Goal: Task Accomplishment & Management: Complete application form

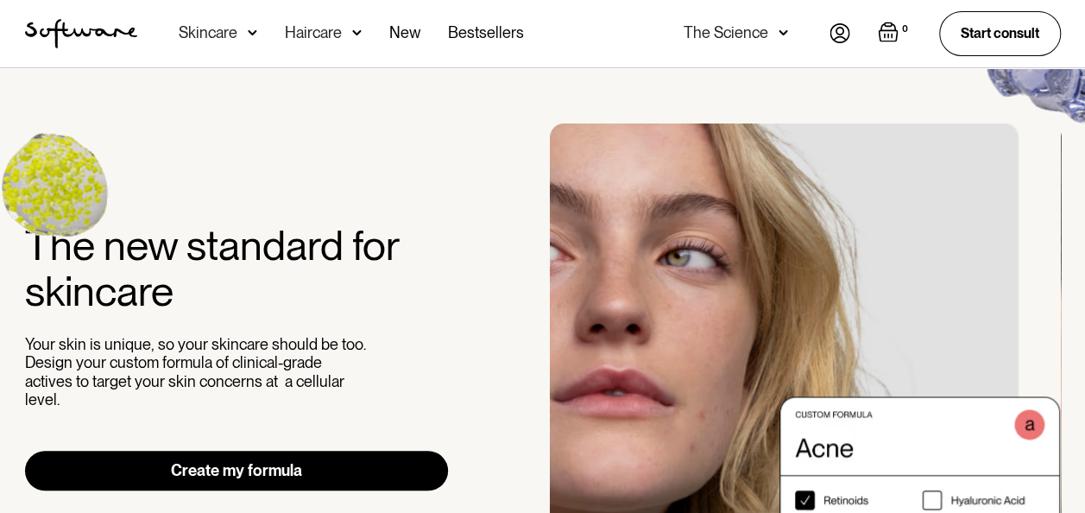
click at [834, 29] on img at bounding box center [840, 33] width 21 height 20
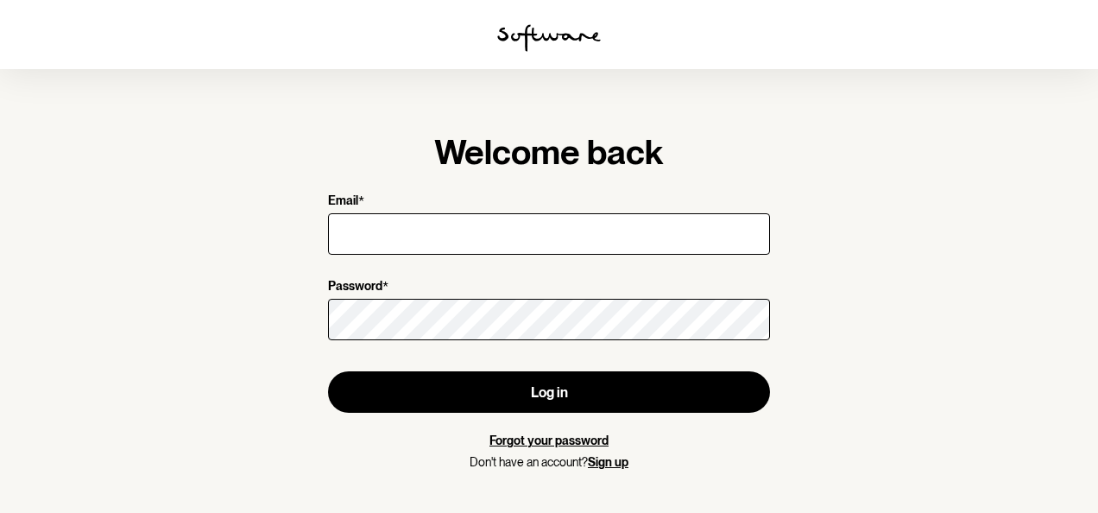
type input "[EMAIL_ADDRESS][DOMAIN_NAME]"
drag, startPoint x: 554, startPoint y: 470, endPoint x: 556, endPoint y: 453, distance: 16.5
click at [556, 453] on div "Forgot your password Don't have an account? Sign up" at bounding box center [549, 451] width 442 height 36
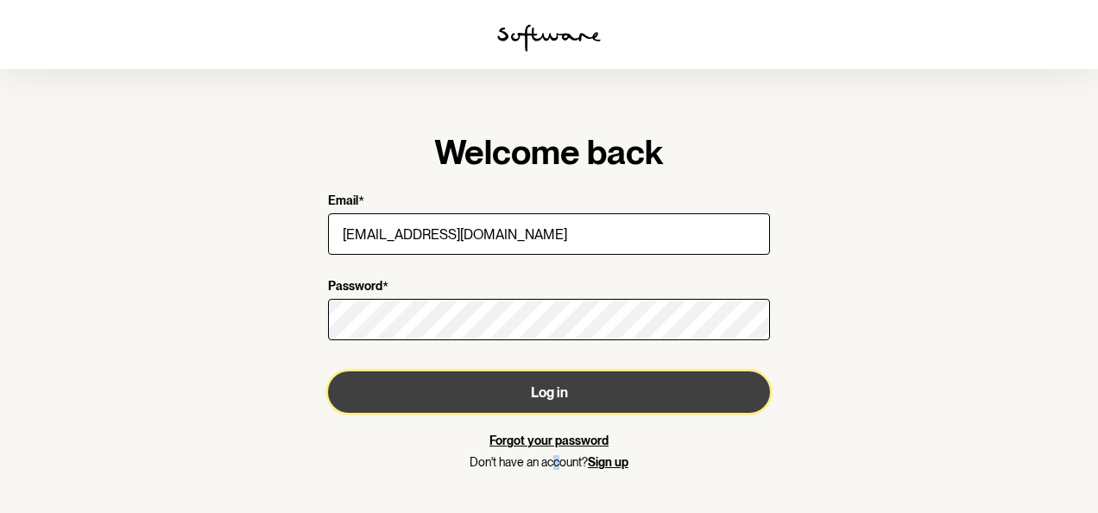
drag, startPoint x: 556, startPoint y: 453, endPoint x: 546, endPoint y: 395, distance: 58.8
click at [546, 395] on button "Log in" at bounding box center [549, 391] width 442 height 41
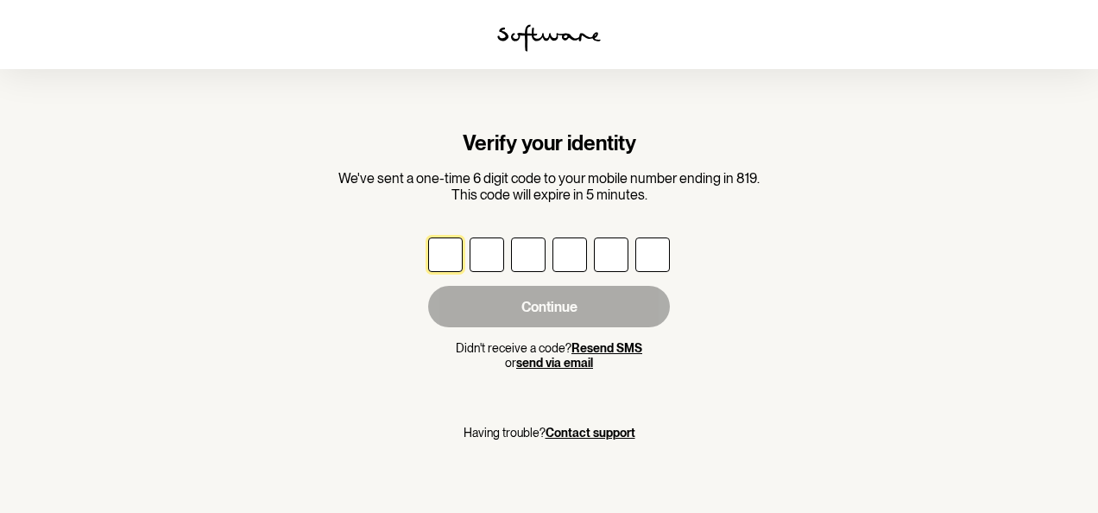
type input "7"
type input "6"
type input "0"
type input "5"
type input "4"
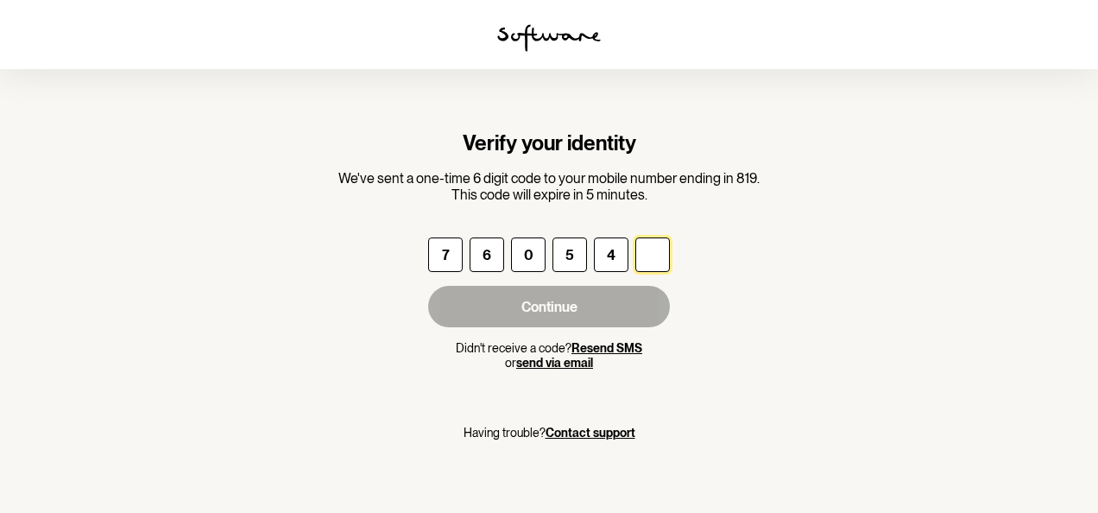
type input "1"
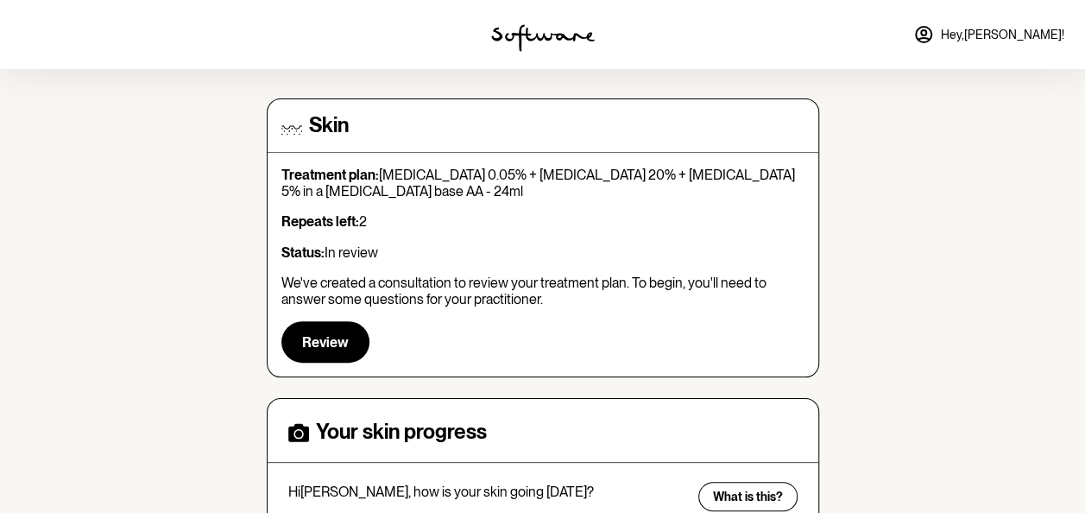
scroll to position [173, 0]
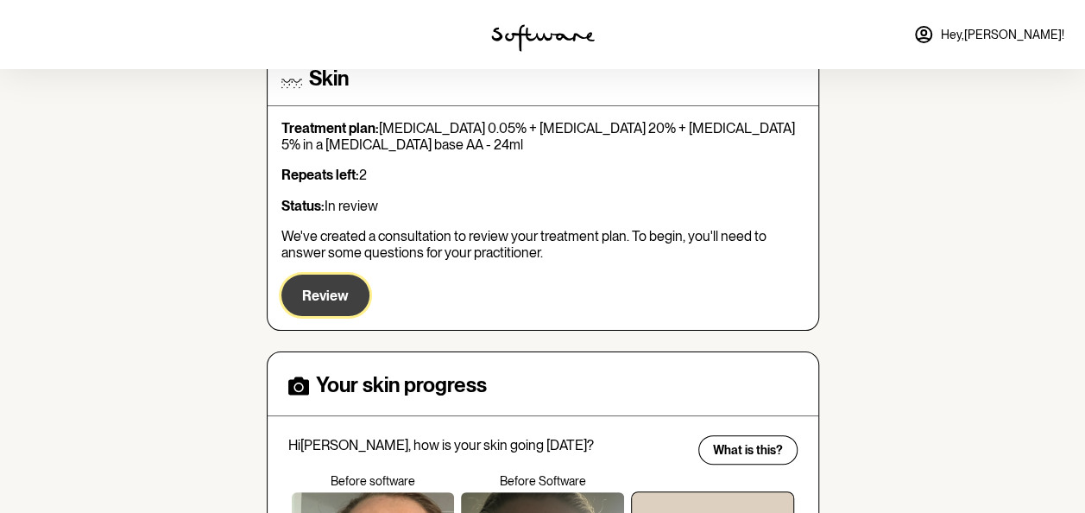
click at [307, 289] on span "Review" at bounding box center [325, 296] width 47 height 16
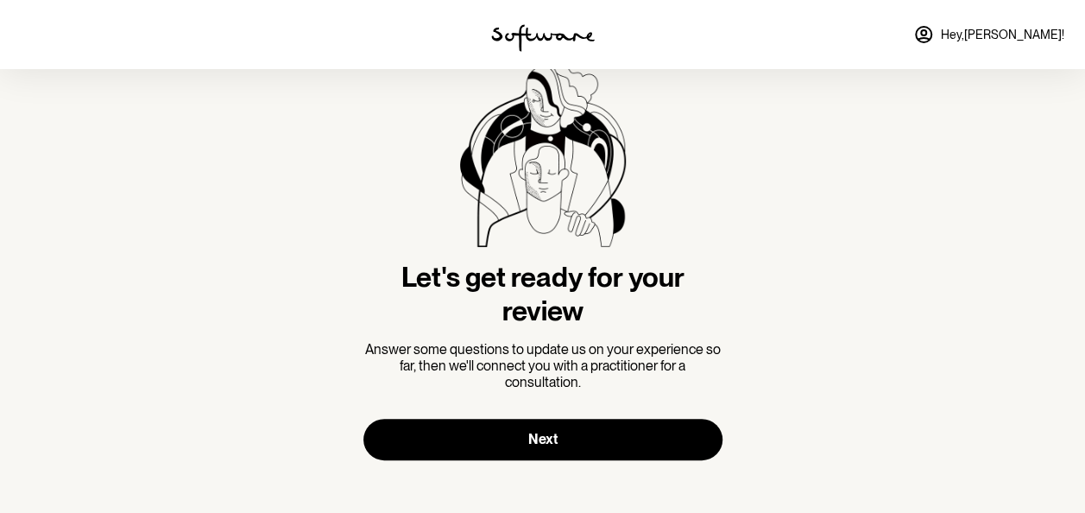
scroll to position [65, 0]
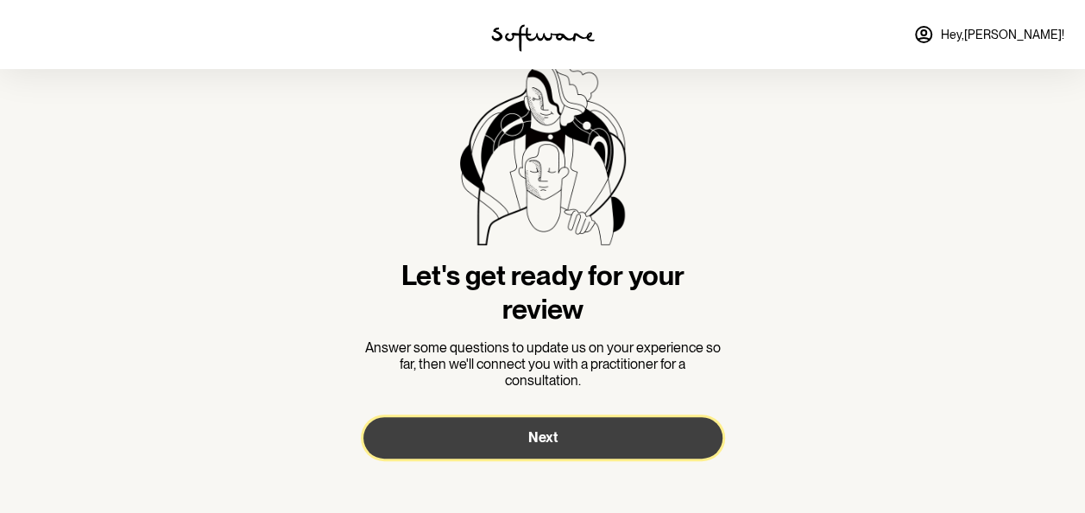
click at [590, 433] on button "Next" at bounding box center [543, 437] width 359 height 41
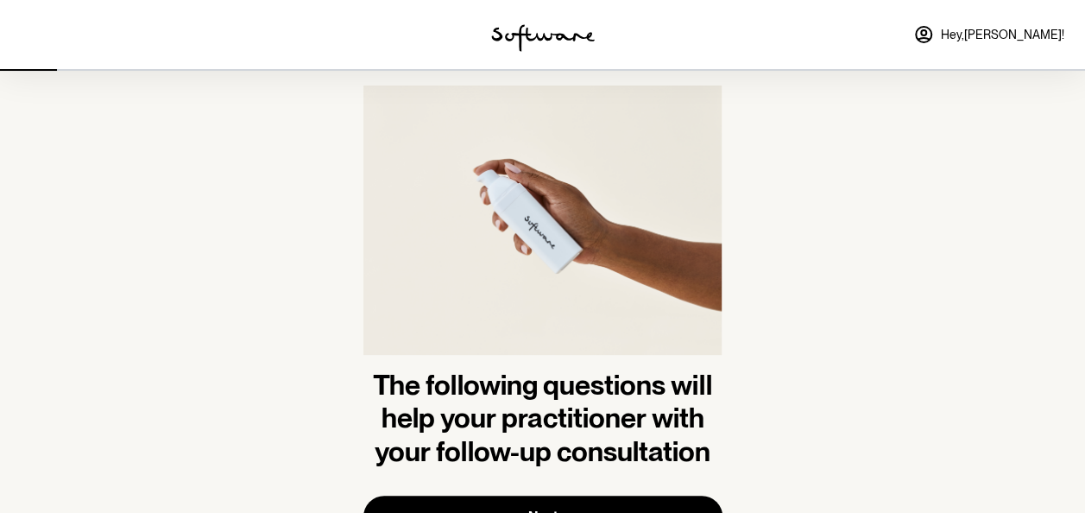
scroll to position [86, 0]
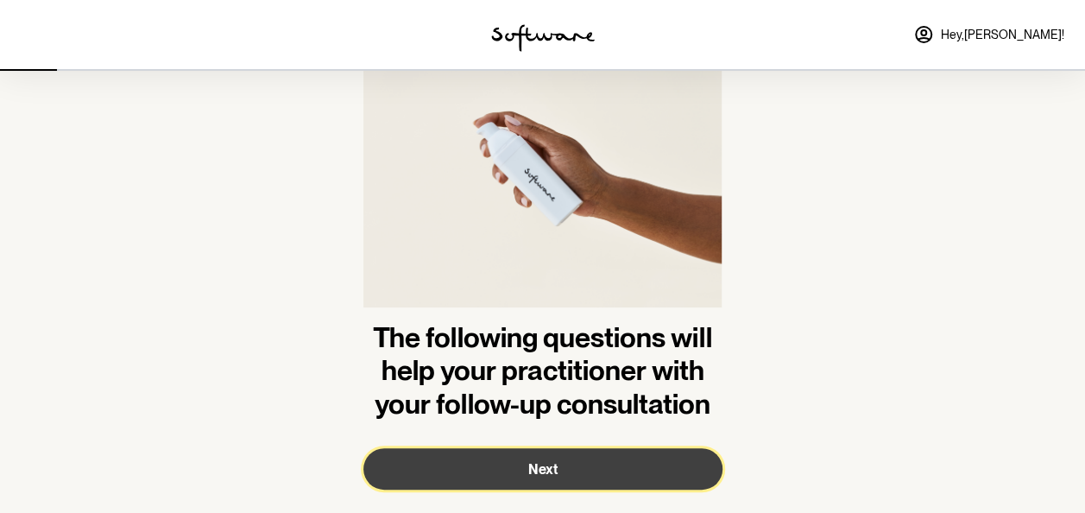
click at [660, 463] on button "Next" at bounding box center [543, 468] width 359 height 41
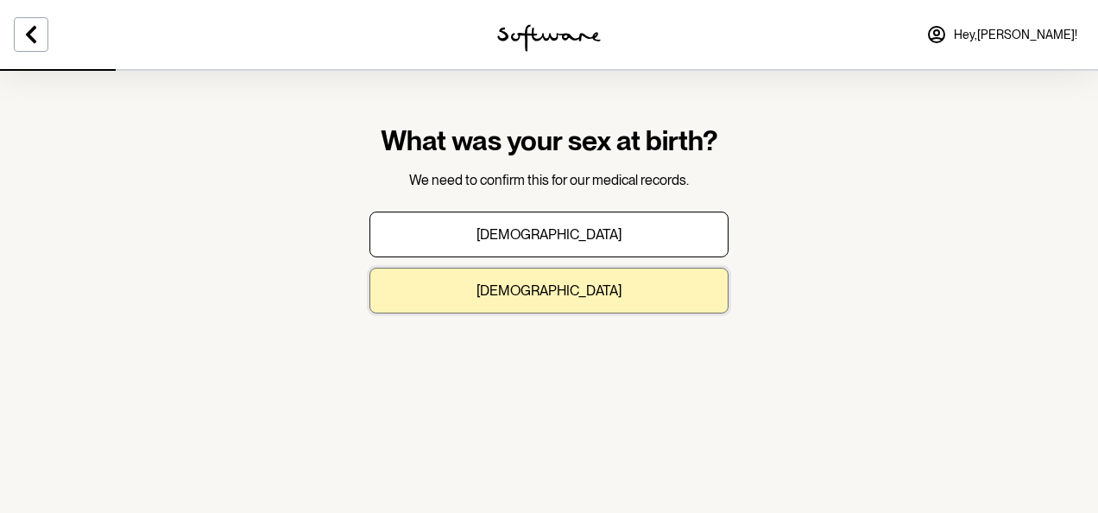
click at [611, 287] on button "[DEMOGRAPHIC_DATA]" at bounding box center [549, 291] width 359 height 46
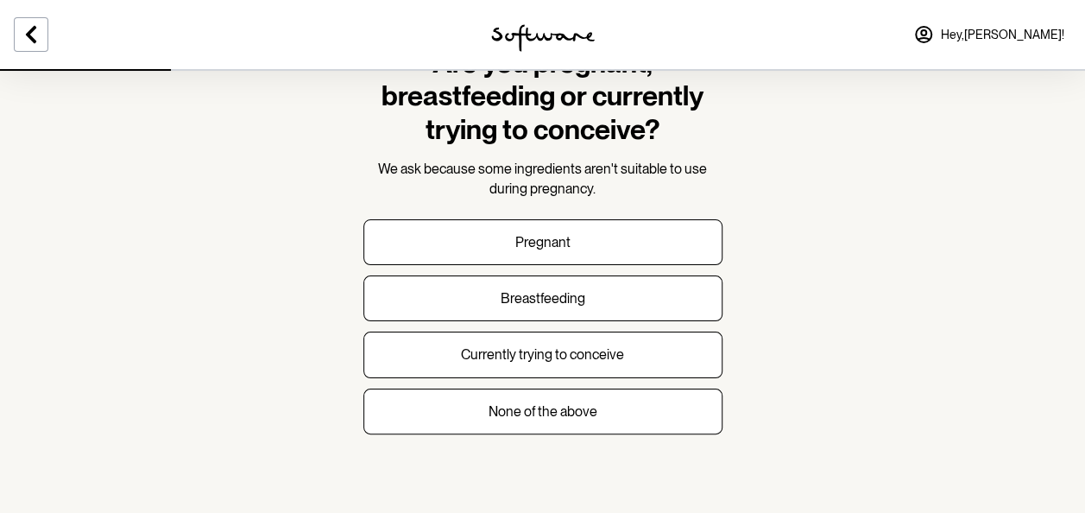
scroll to position [79, 0]
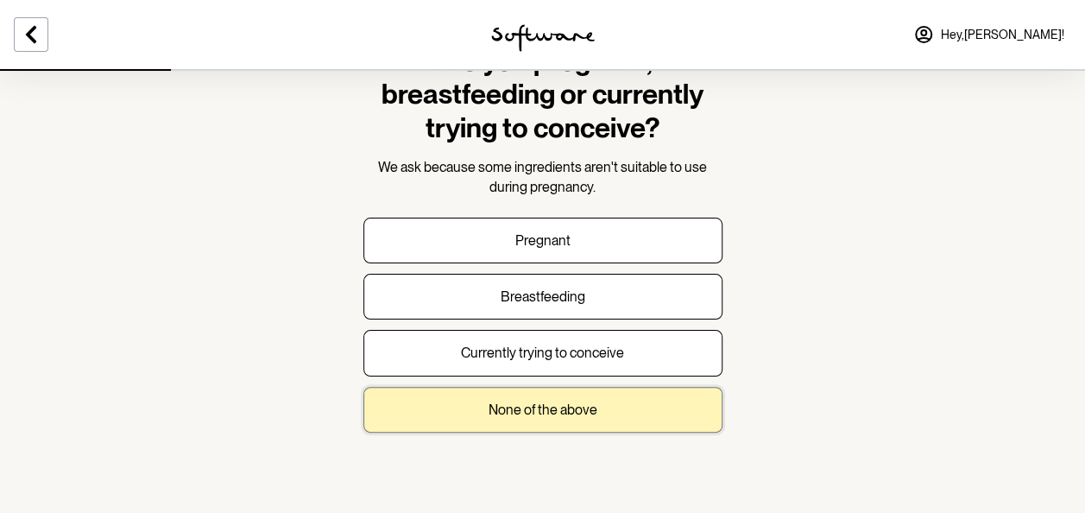
click at [688, 401] on button "None of the above" at bounding box center [543, 410] width 359 height 46
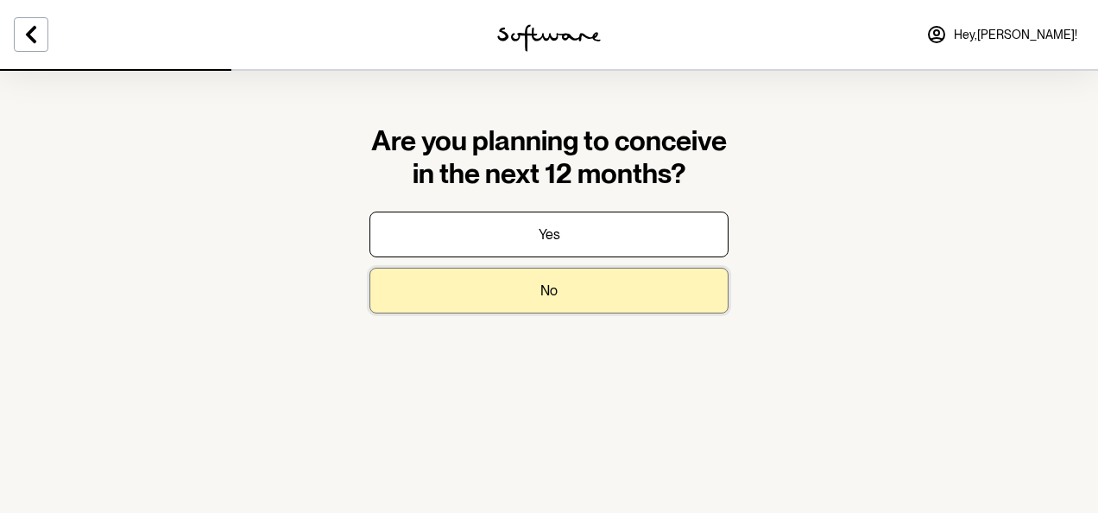
click at [654, 288] on button "No" at bounding box center [549, 291] width 359 height 46
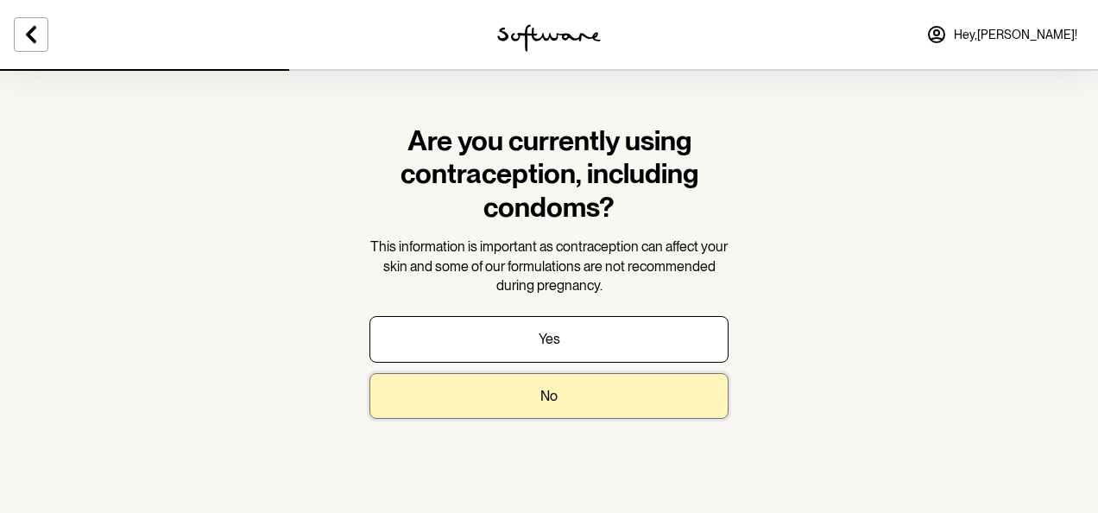
click at [683, 377] on button "No" at bounding box center [549, 396] width 359 height 46
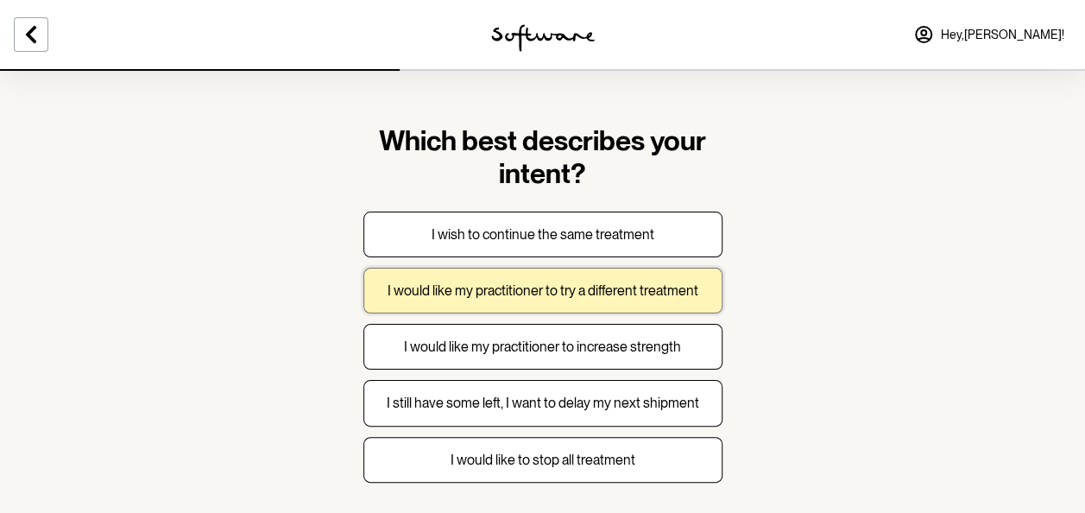
click at [670, 300] on button "I would like my practitioner to try a different treatment" at bounding box center [543, 291] width 359 height 46
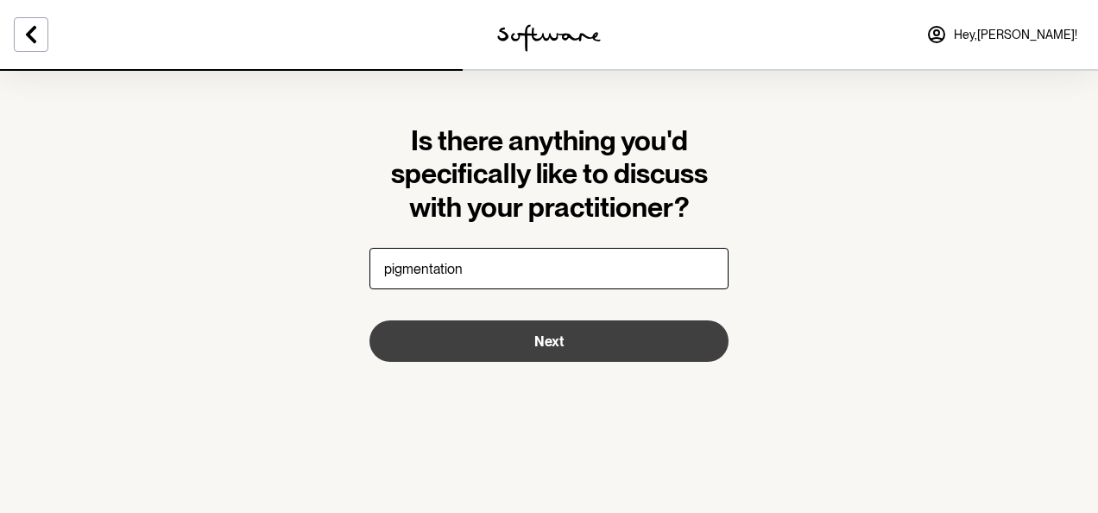
type input "pigmentation"
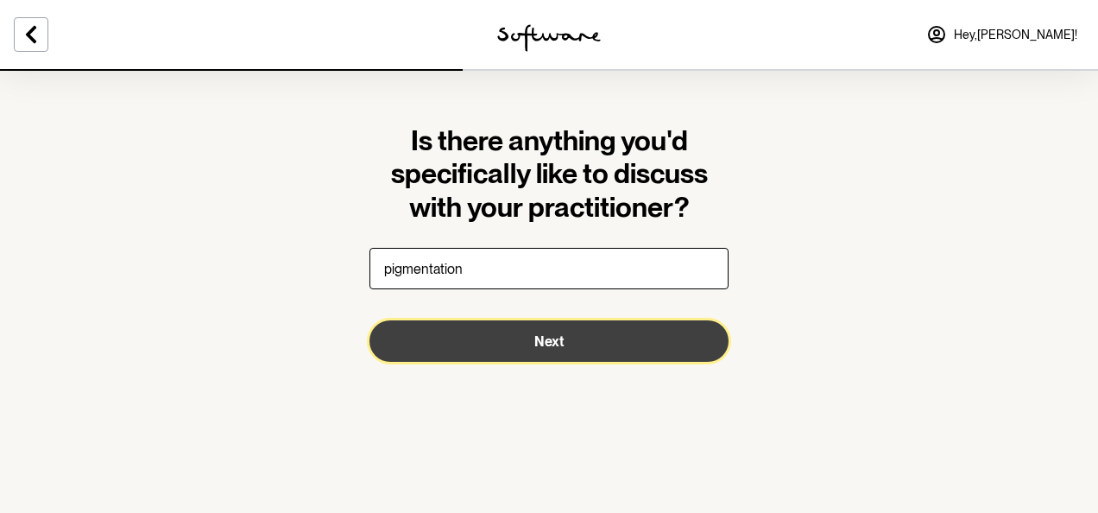
click at [624, 337] on button "Next" at bounding box center [549, 340] width 359 height 41
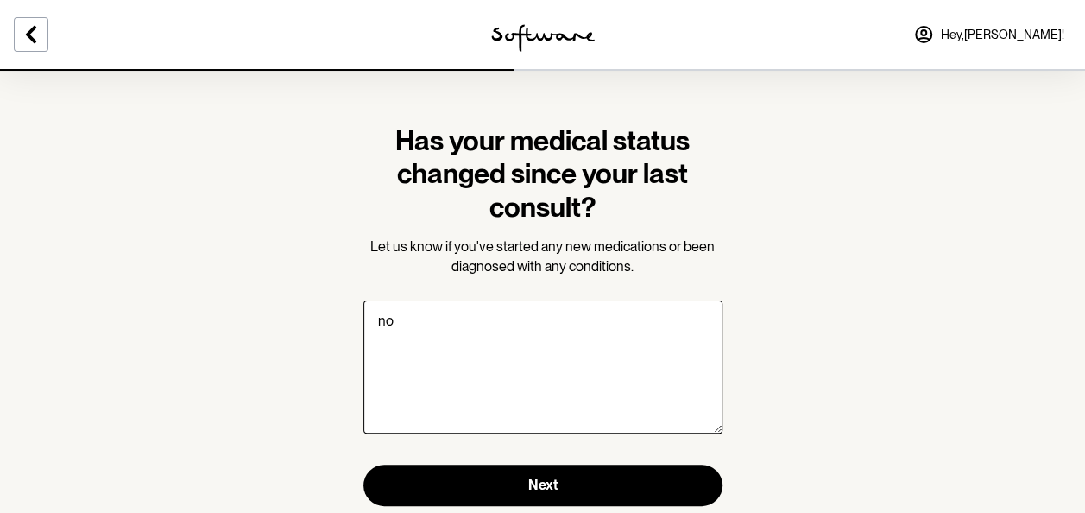
type textarea "n"
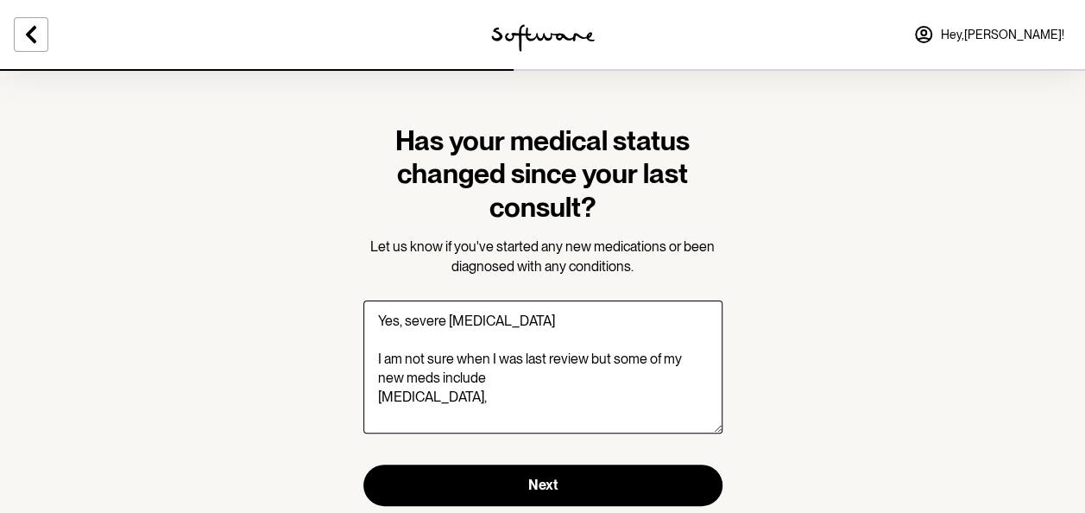
click at [490, 400] on textarea "Yes, severe [MEDICAL_DATA] I am not sure when I was last review but some of my …" at bounding box center [543, 366] width 359 height 133
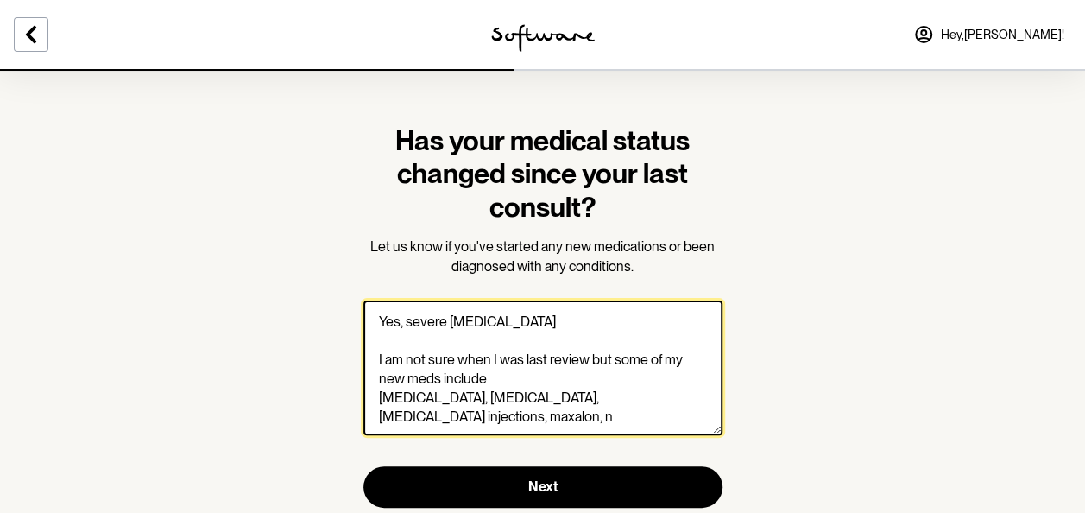
click at [667, 404] on textarea "Yes, severe [MEDICAL_DATA] I am not sure when I was last review but some of my …" at bounding box center [543, 367] width 359 height 135
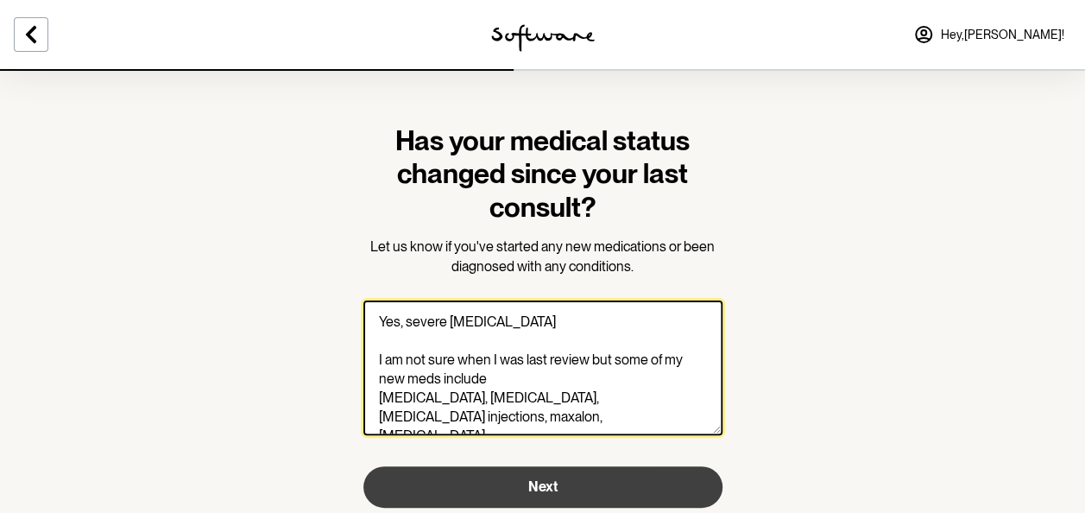
type textarea "Yes, severe [MEDICAL_DATA] I am not sure when I was last review but some of my …"
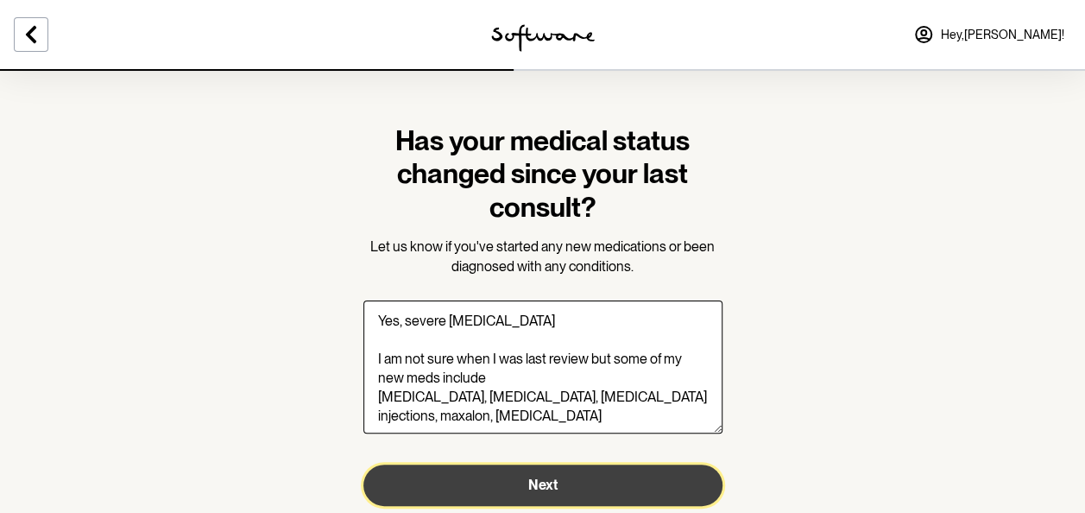
click at [596, 479] on button "Next" at bounding box center [543, 485] width 359 height 41
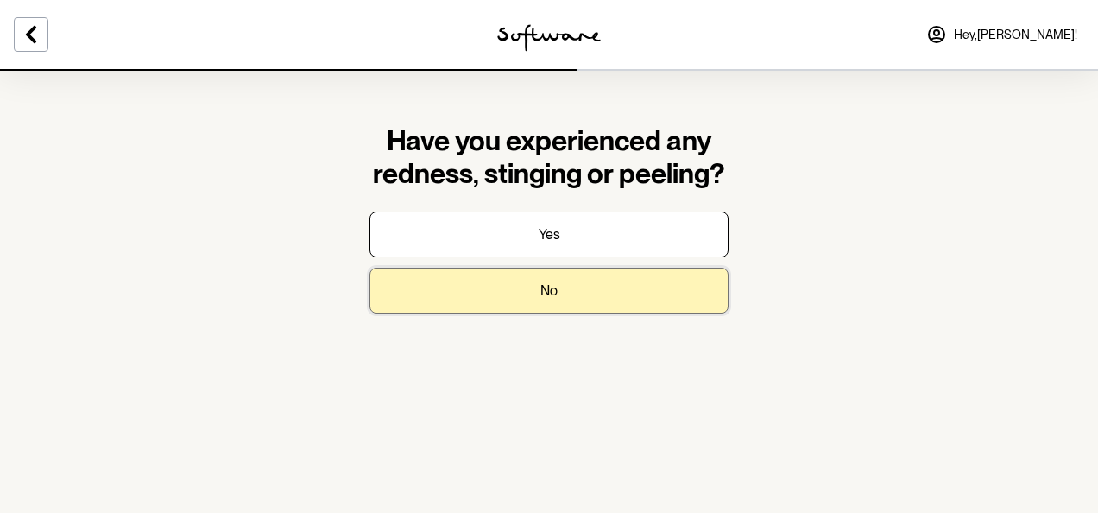
click at [551, 292] on p "No" at bounding box center [549, 290] width 17 height 16
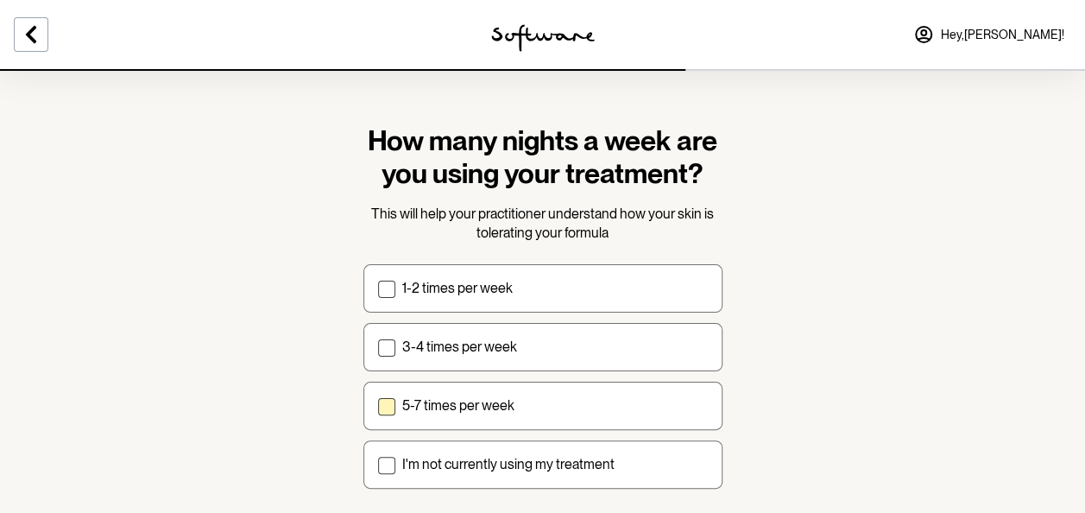
click at [536, 389] on label "5-7 times per week" at bounding box center [543, 406] width 359 height 48
click at [378, 405] on input "5-7 times per week" at bounding box center [377, 405] width 1 height 1
checkbox input "true"
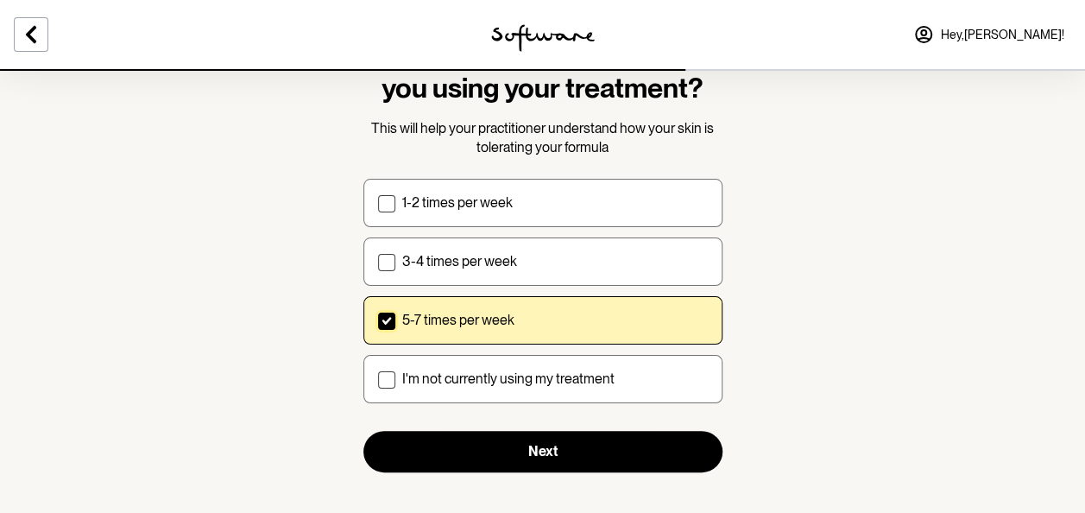
scroll to position [86, 0]
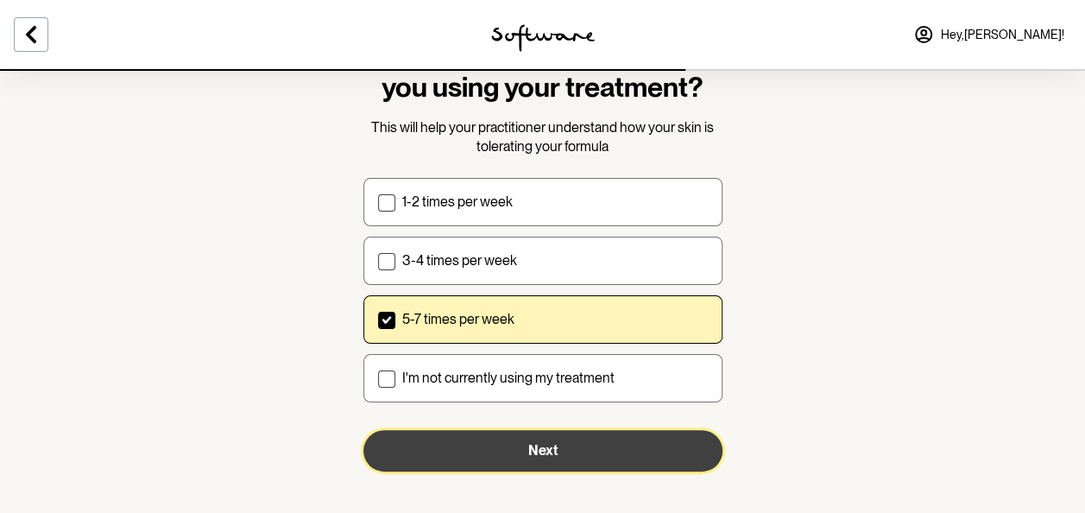
click at [615, 440] on button "Next" at bounding box center [543, 450] width 359 height 41
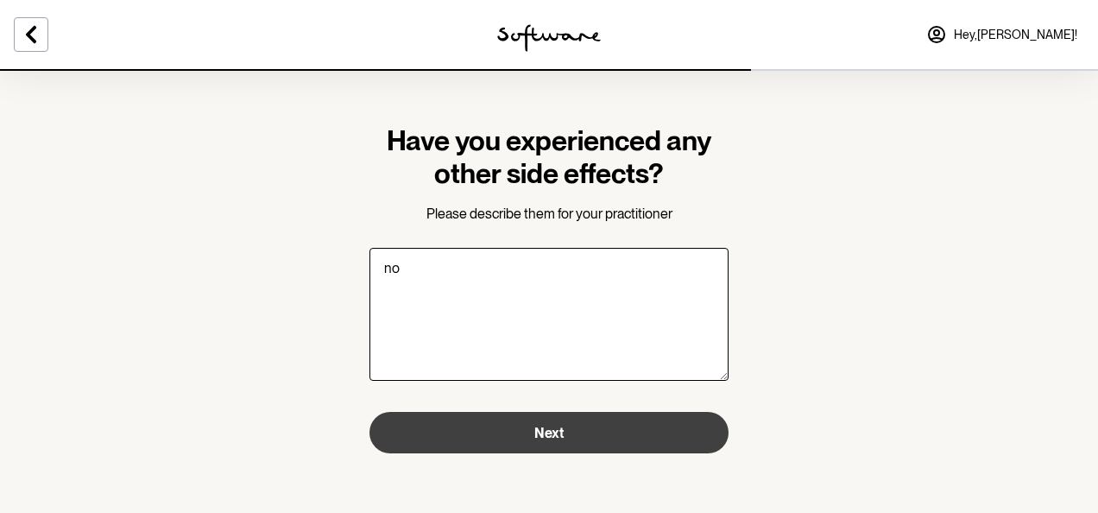
type textarea "no"
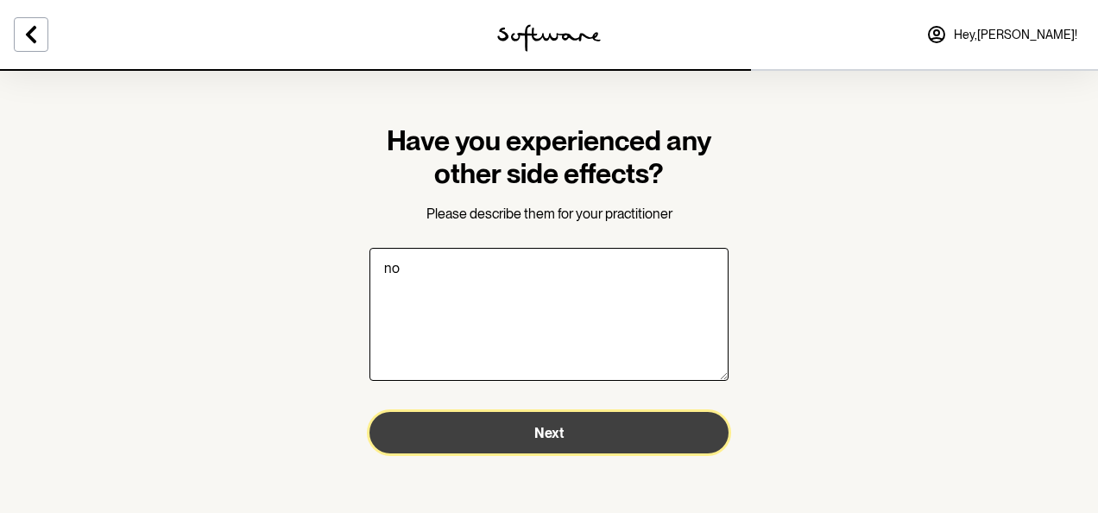
click at [583, 438] on button "Next" at bounding box center [549, 432] width 359 height 41
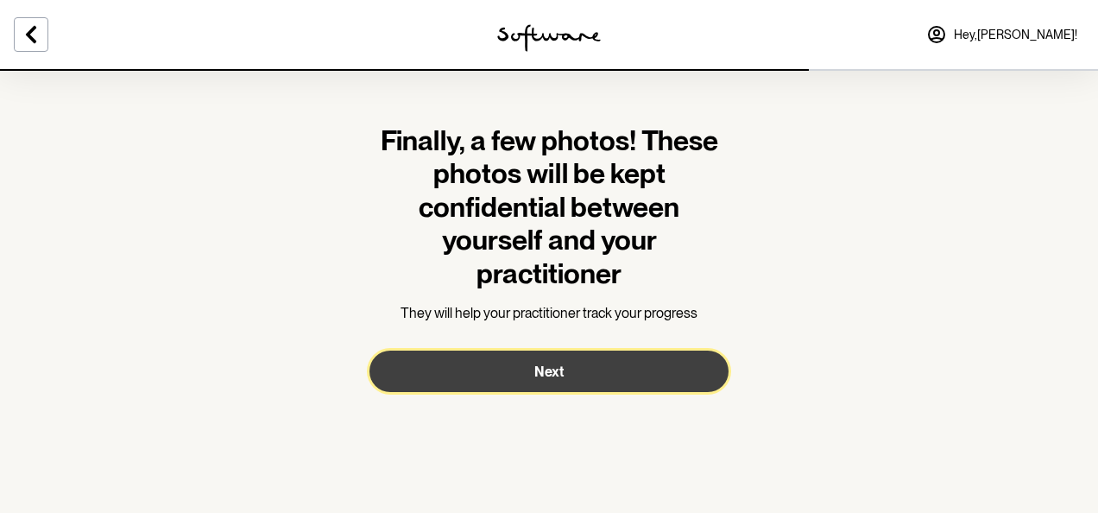
click at [577, 375] on button "Next" at bounding box center [549, 371] width 359 height 41
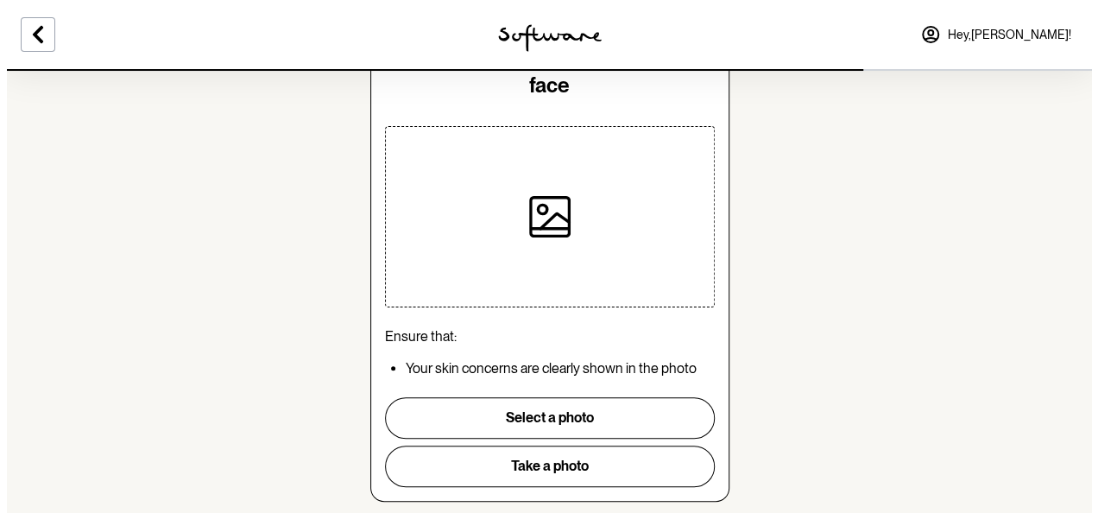
scroll to position [134, 0]
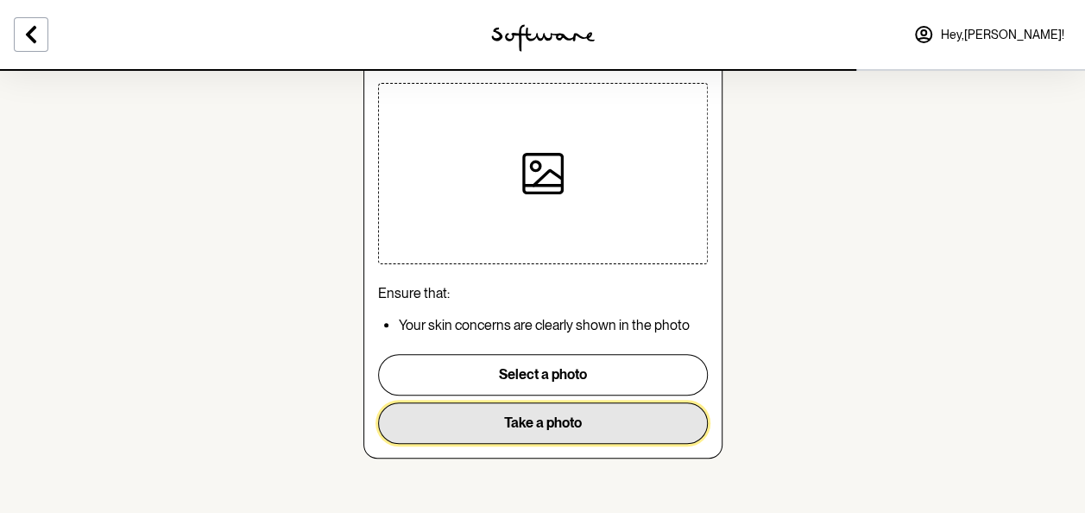
click at [547, 428] on button "Take a photo" at bounding box center [543, 422] width 330 height 41
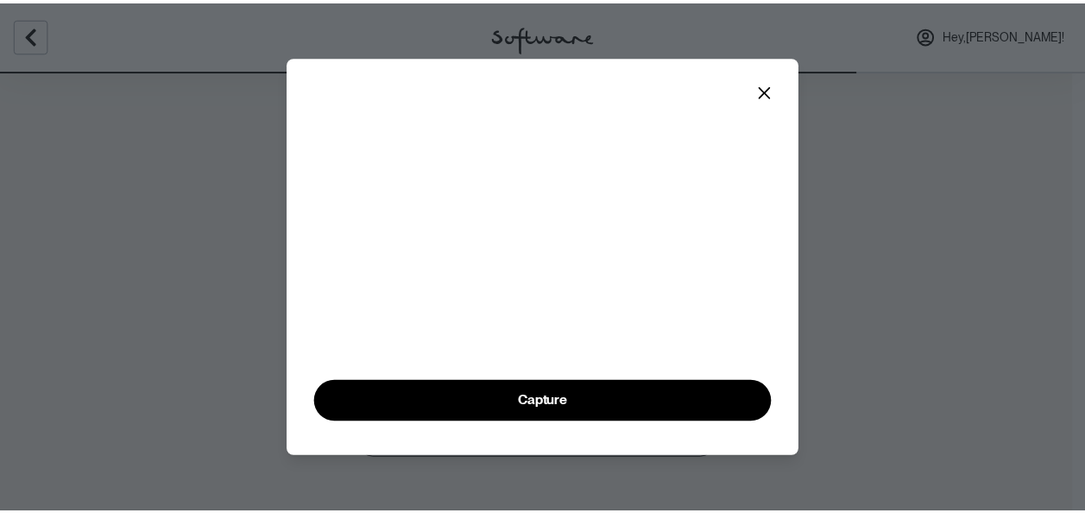
scroll to position [97, 0]
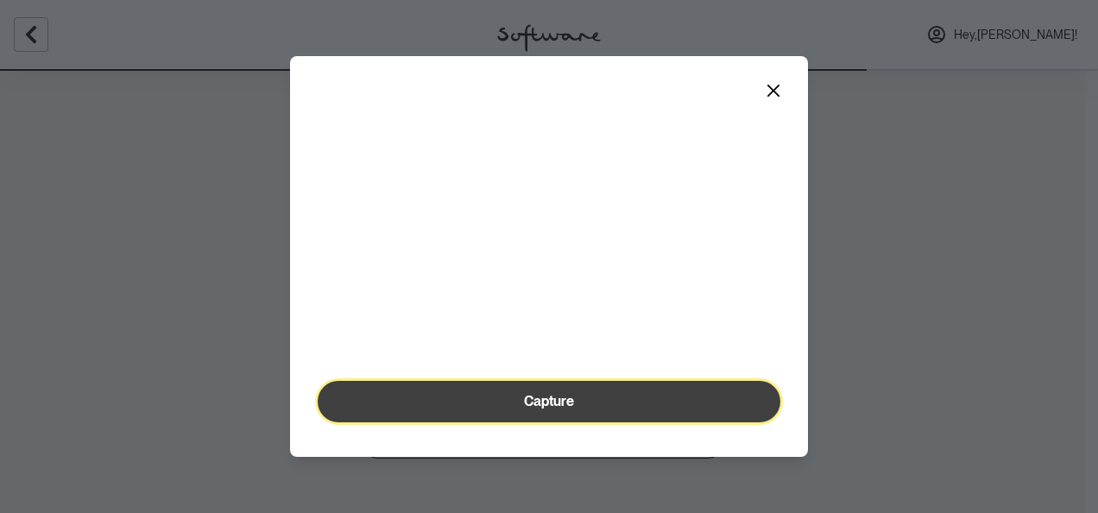
click at [651, 408] on button "Capture" at bounding box center [549, 401] width 463 height 41
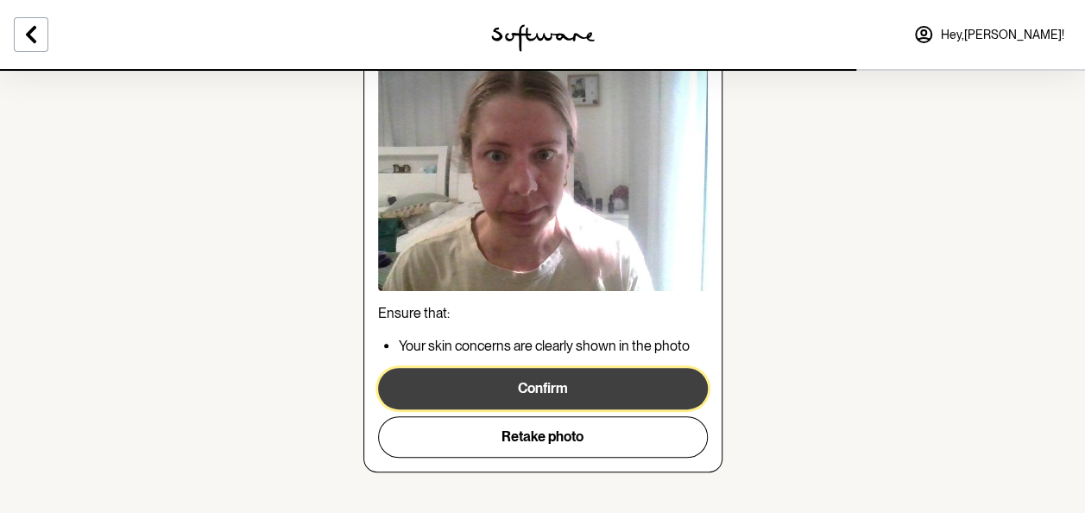
click at [691, 382] on button "Confirm" at bounding box center [543, 388] width 330 height 41
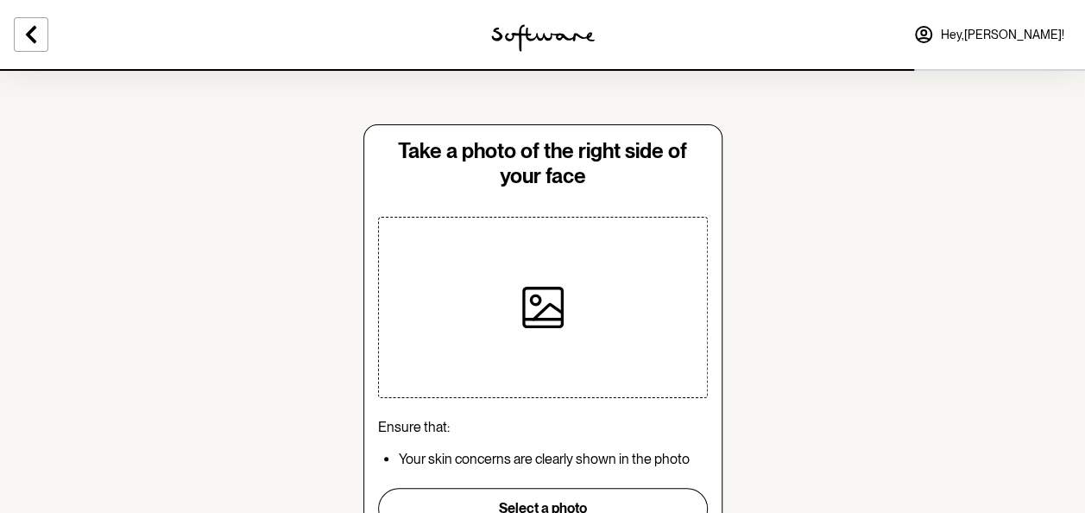
click at [547, 314] on icon at bounding box center [542, 307] width 41 height 41
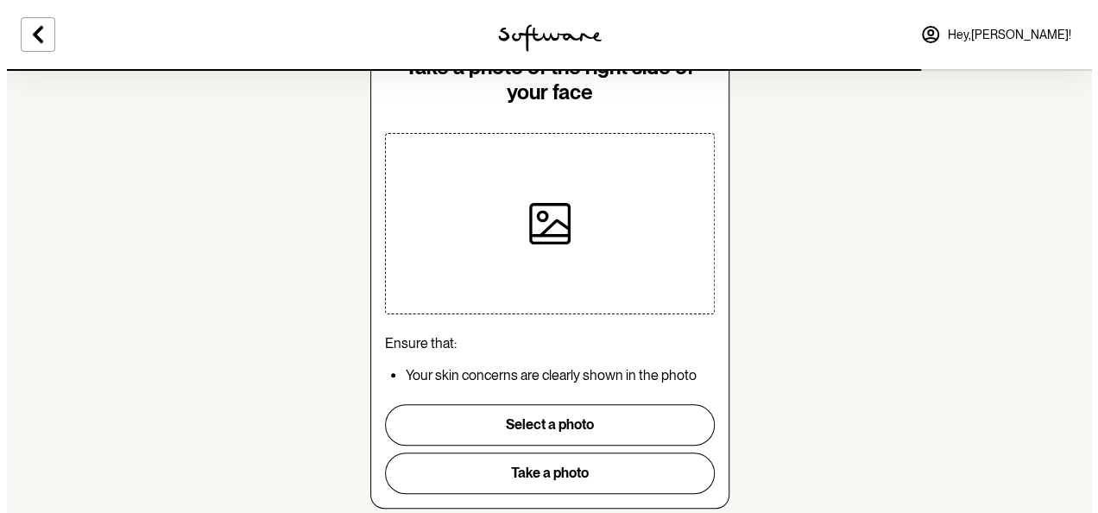
scroll to position [86, 0]
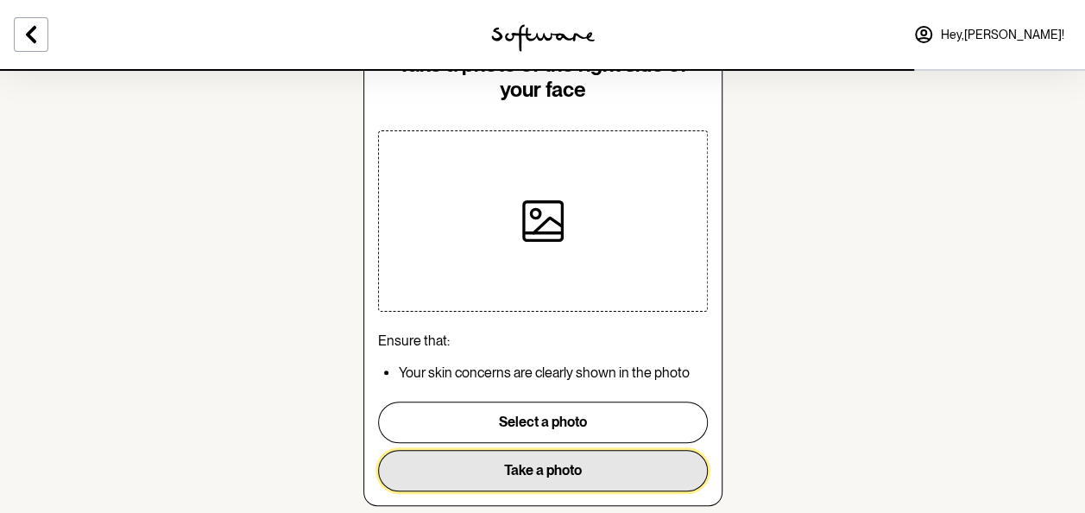
click at [660, 472] on button "Take a photo" at bounding box center [543, 470] width 330 height 41
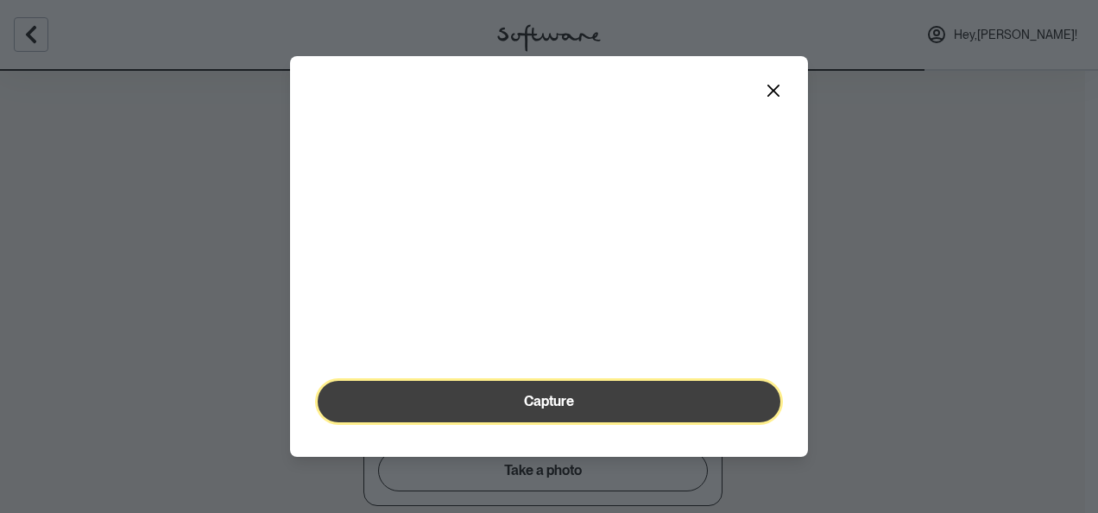
click at [544, 409] on span "Capture" at bounding box center [549, 401] width 50 height 16
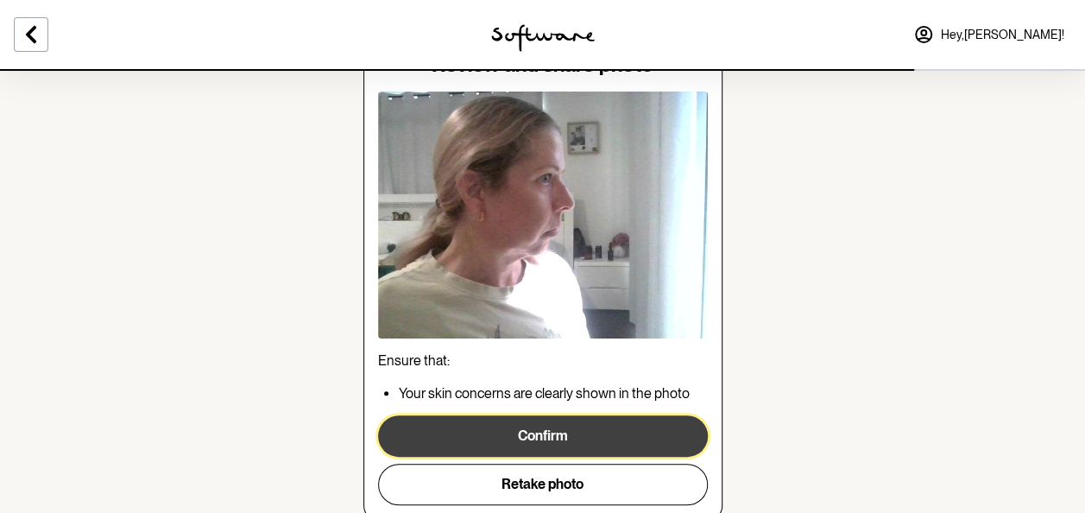
click at [631, 427] on button "Confirm" at bounding box center [543, 435] width 330 height 41
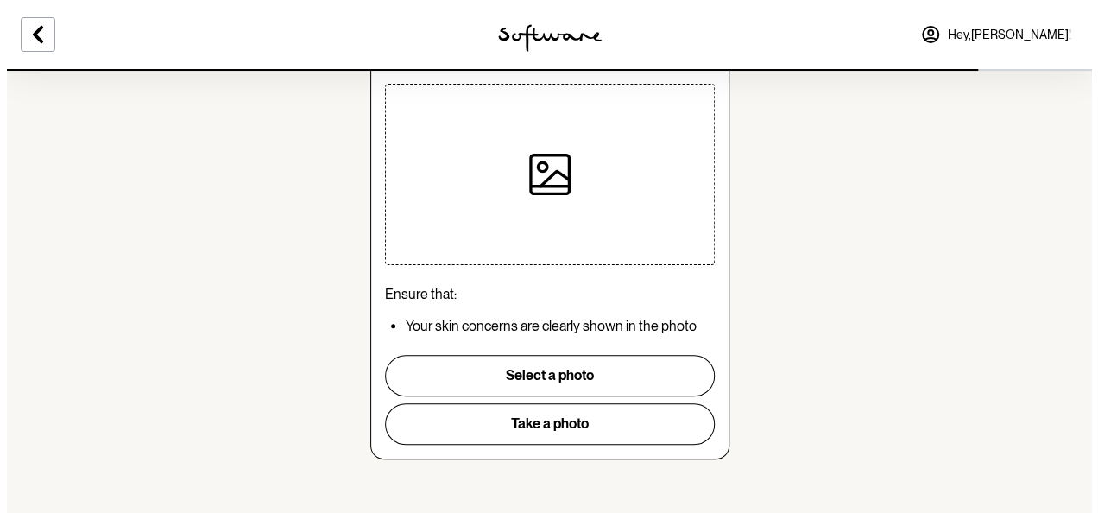
scroll to position [134, 0]
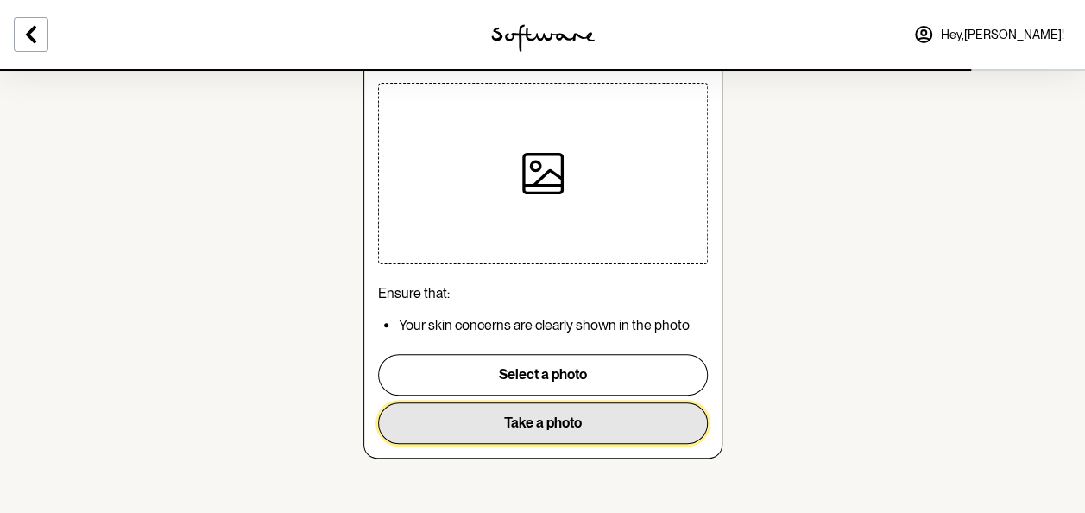
click at [601, 425] on button "Take a photo" at bounding box center [543, 422] width 330 height 41
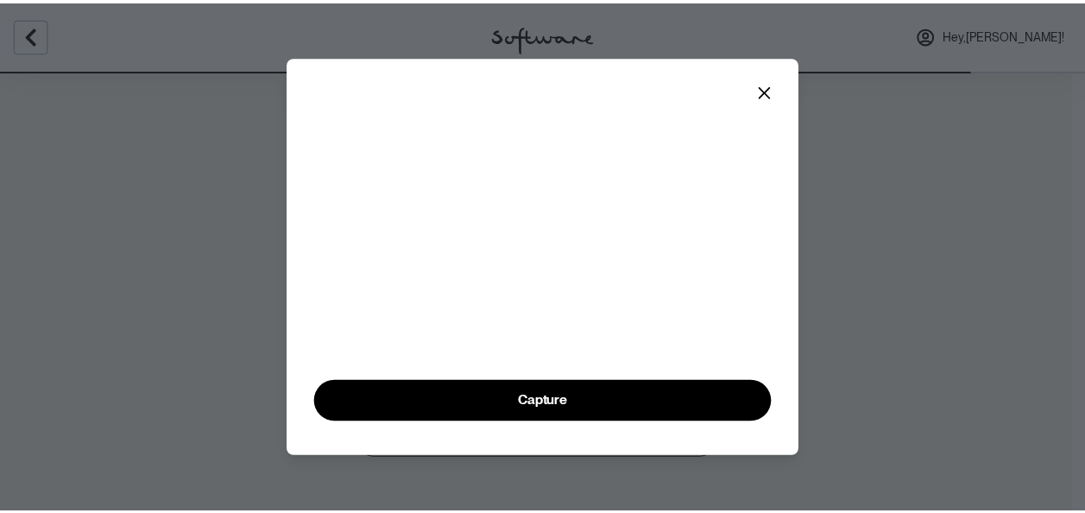
scroll to position [97, 0]
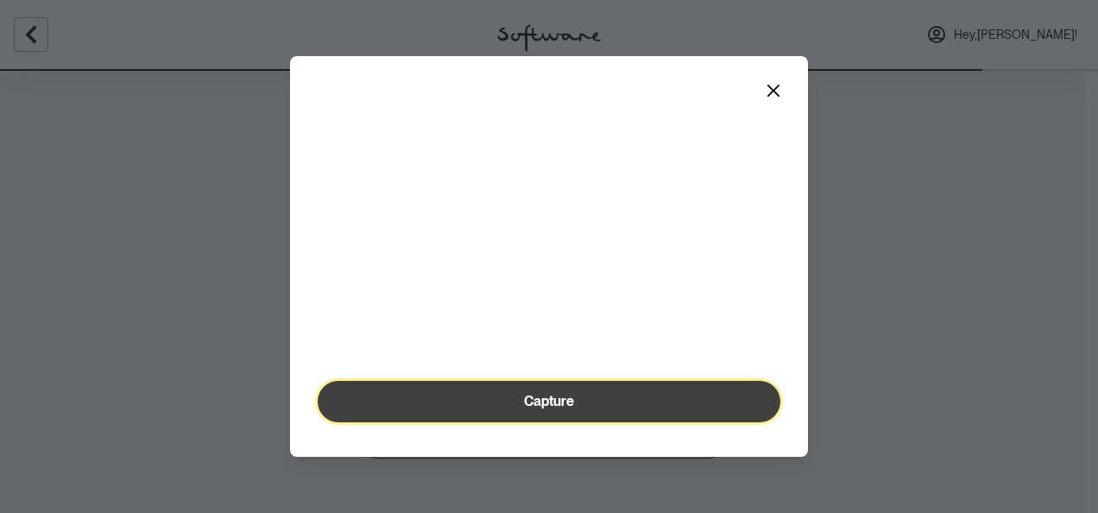
click at [632, 406] on button "Capture" at bounding box center [549, 401] width 463 height 41
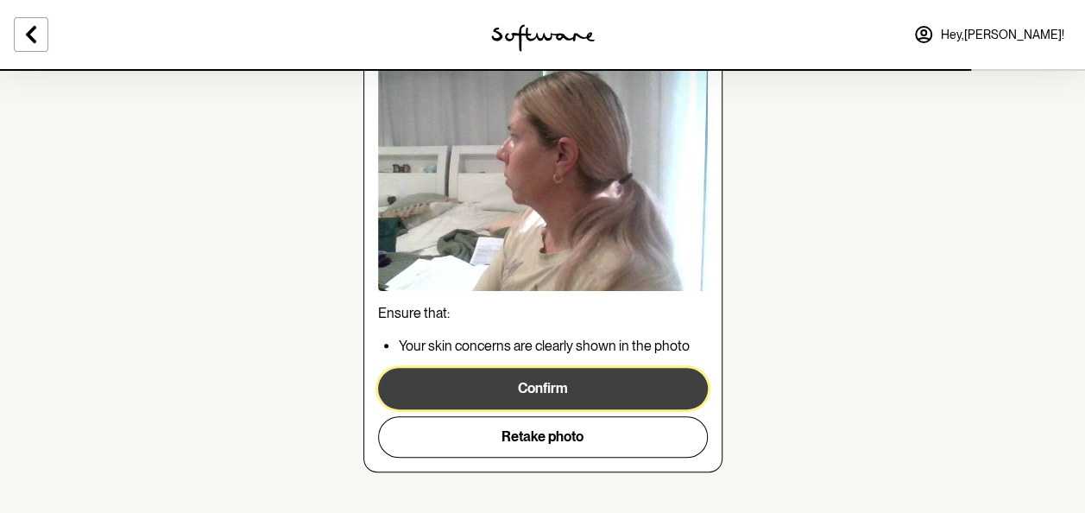
click at [538, 392] on button "Confirm" at bounding box center [543, 388] width 330 height 41
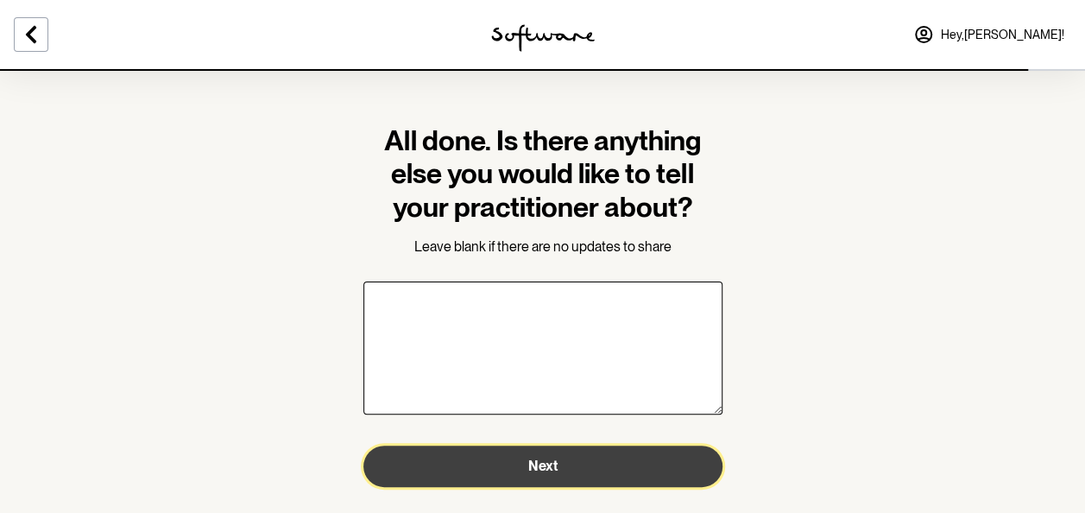
click at [504, 457] on button "Next" at bounding box center [543, 466] width 359 height 41
